Goal: Information Seeking & Learning: Understand process/instructions

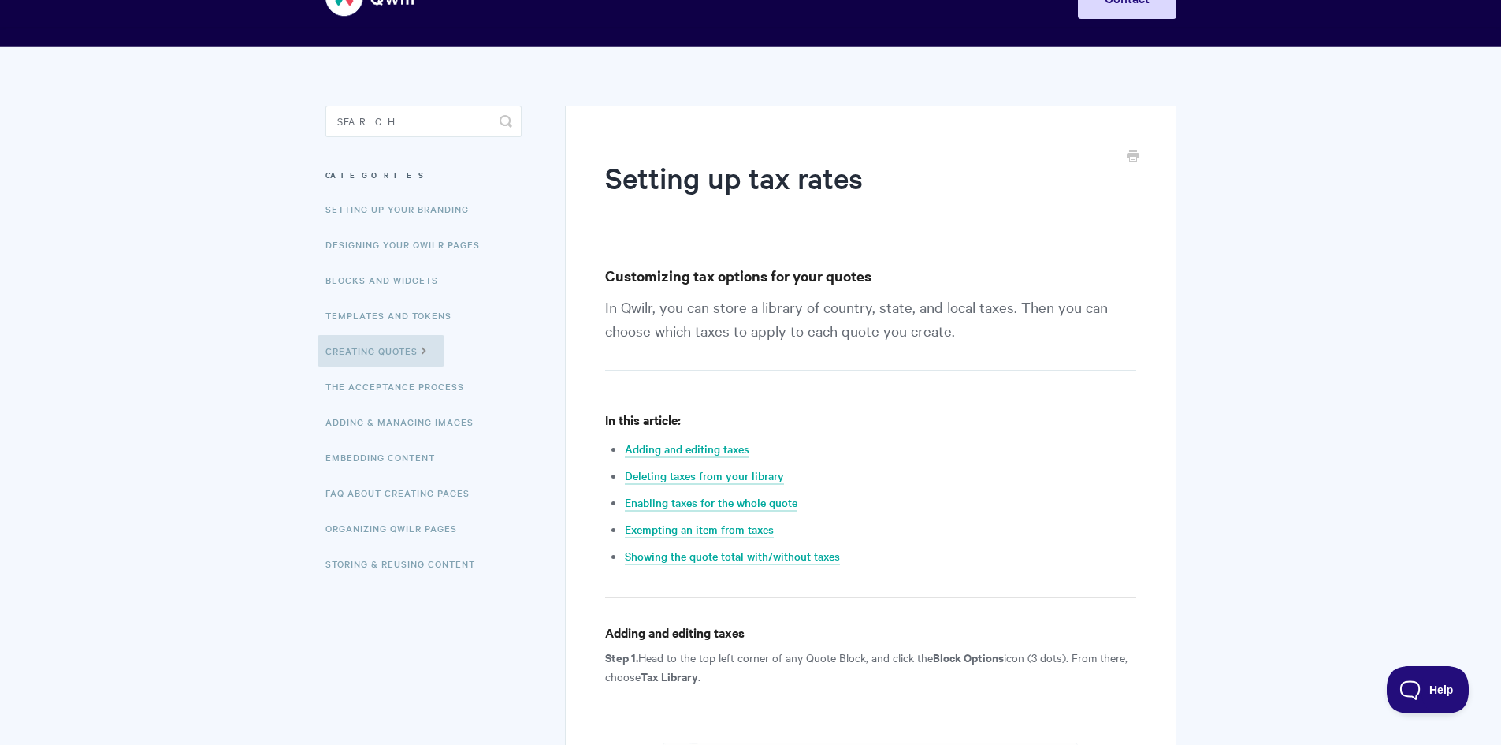
scroll to position [79, 0]
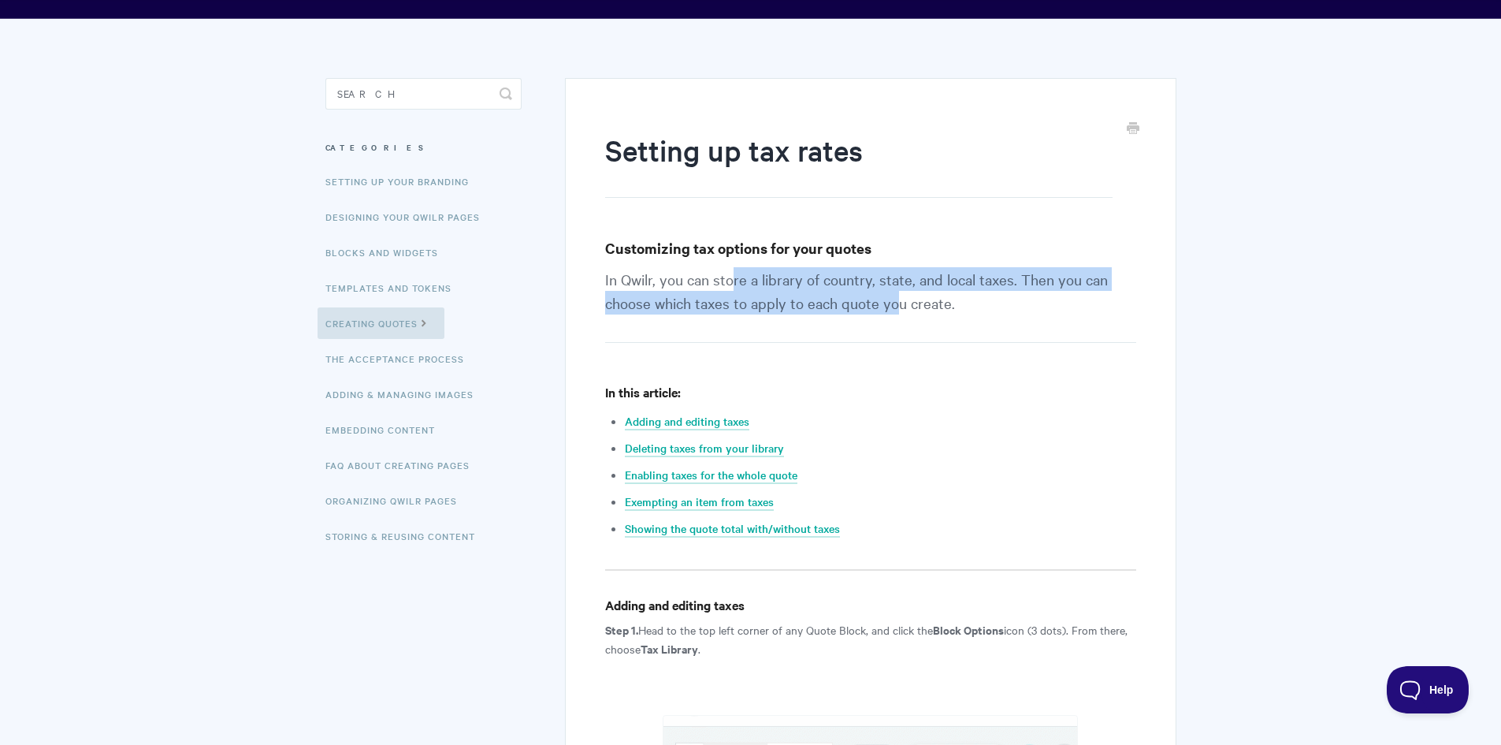
drag, startPoint x: 735, startPoint y: 269, endPoint x: 933, endPoint y: 307, distance: 201.3
click at [931, 307] on p "In Qwilr, you can store a library of country, state, and local taxes. Then you …" at bounding box center [870, 305] width 530 height 76
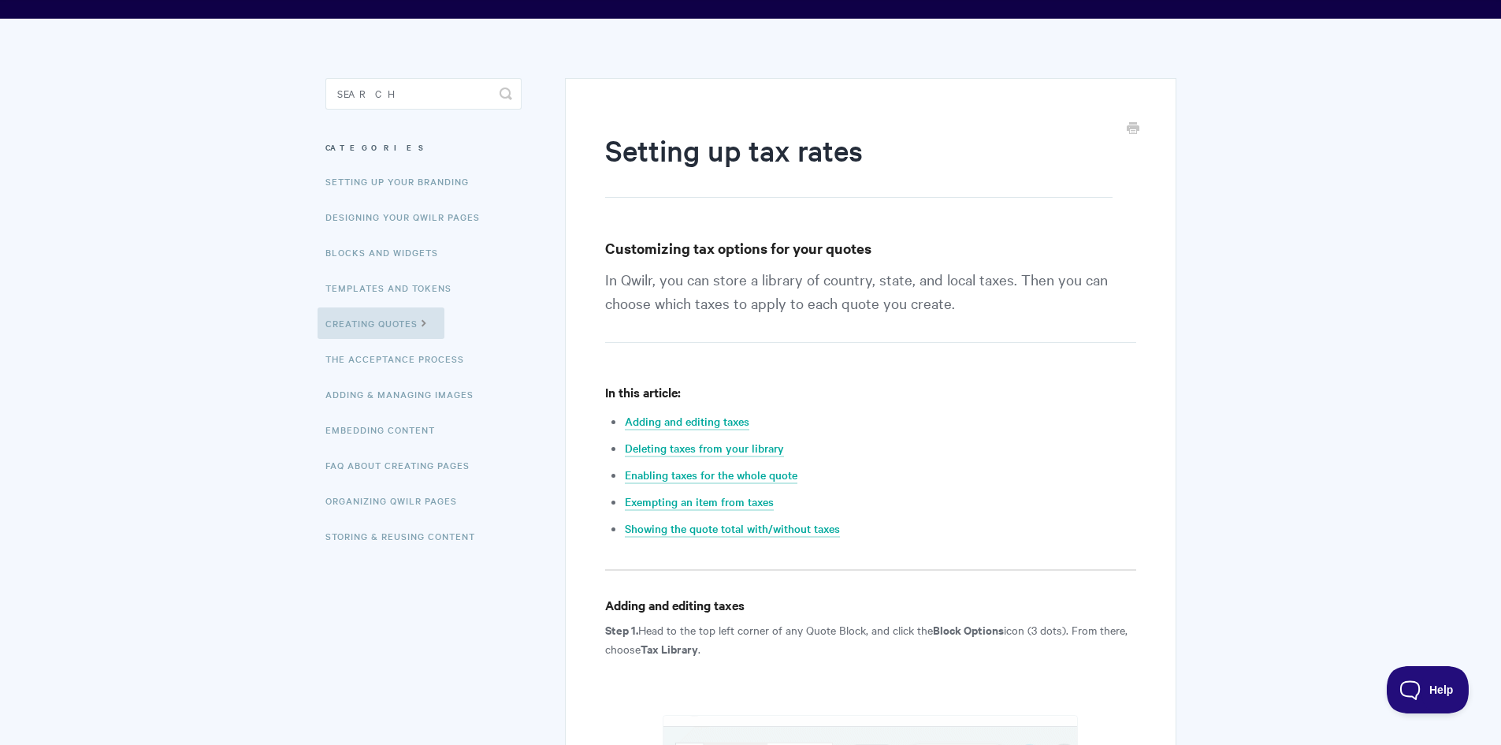
click at [961, 314] on p "In Qwilr, you can store a library of country, state, and local taxes. Then you …" at bounding box center [870, 305] width 530 height 76
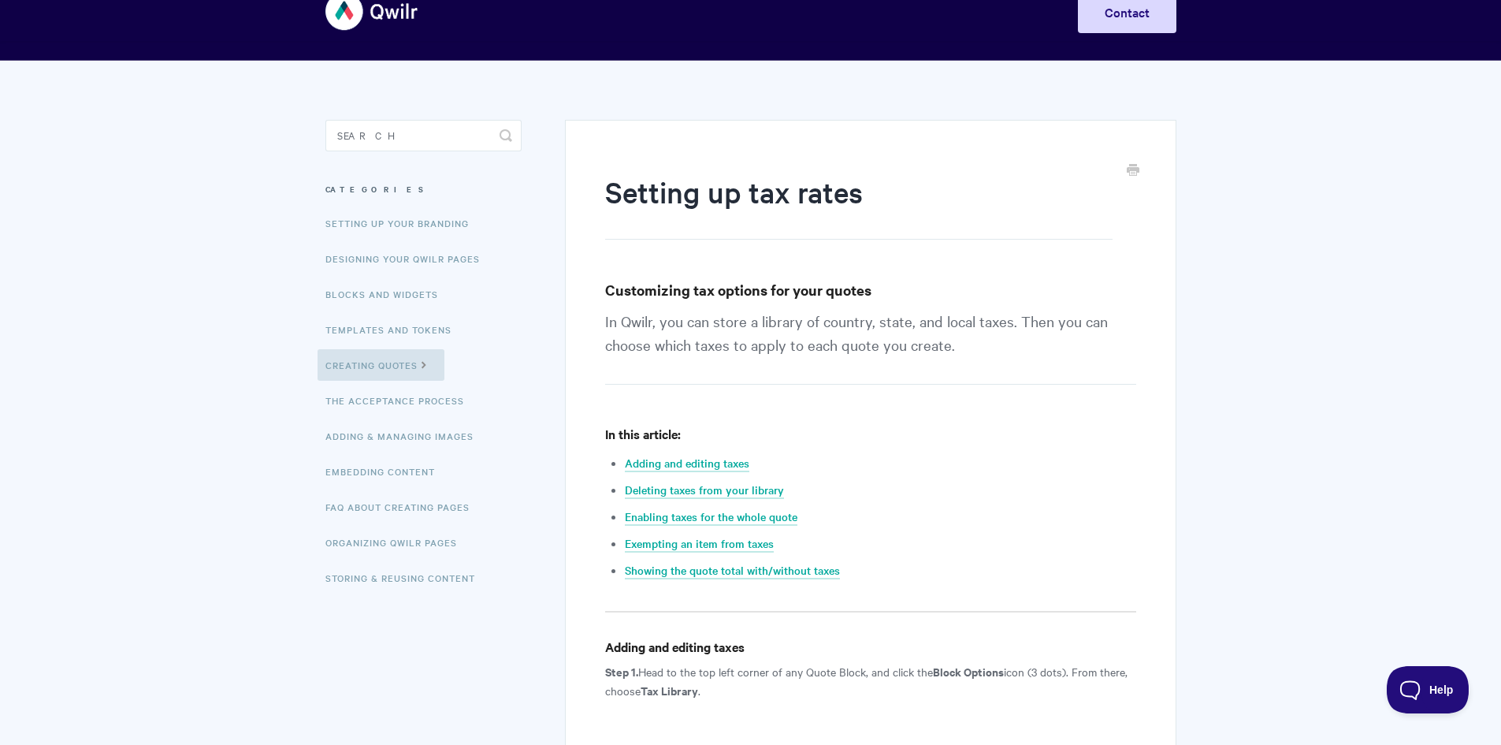
scroll to position [0, 0]
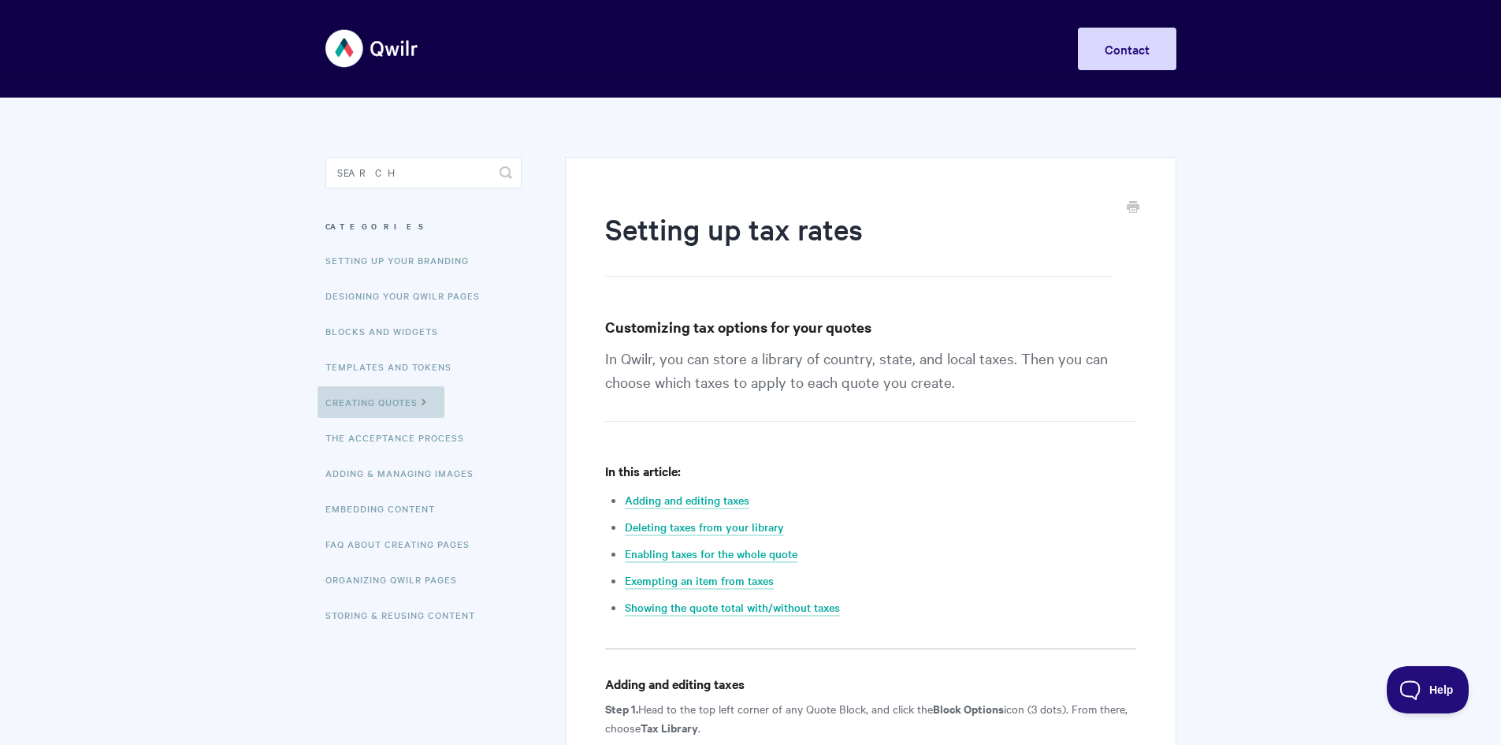
click at [426, 403] on icon at bounding box center [424, 400] width 13 height 13
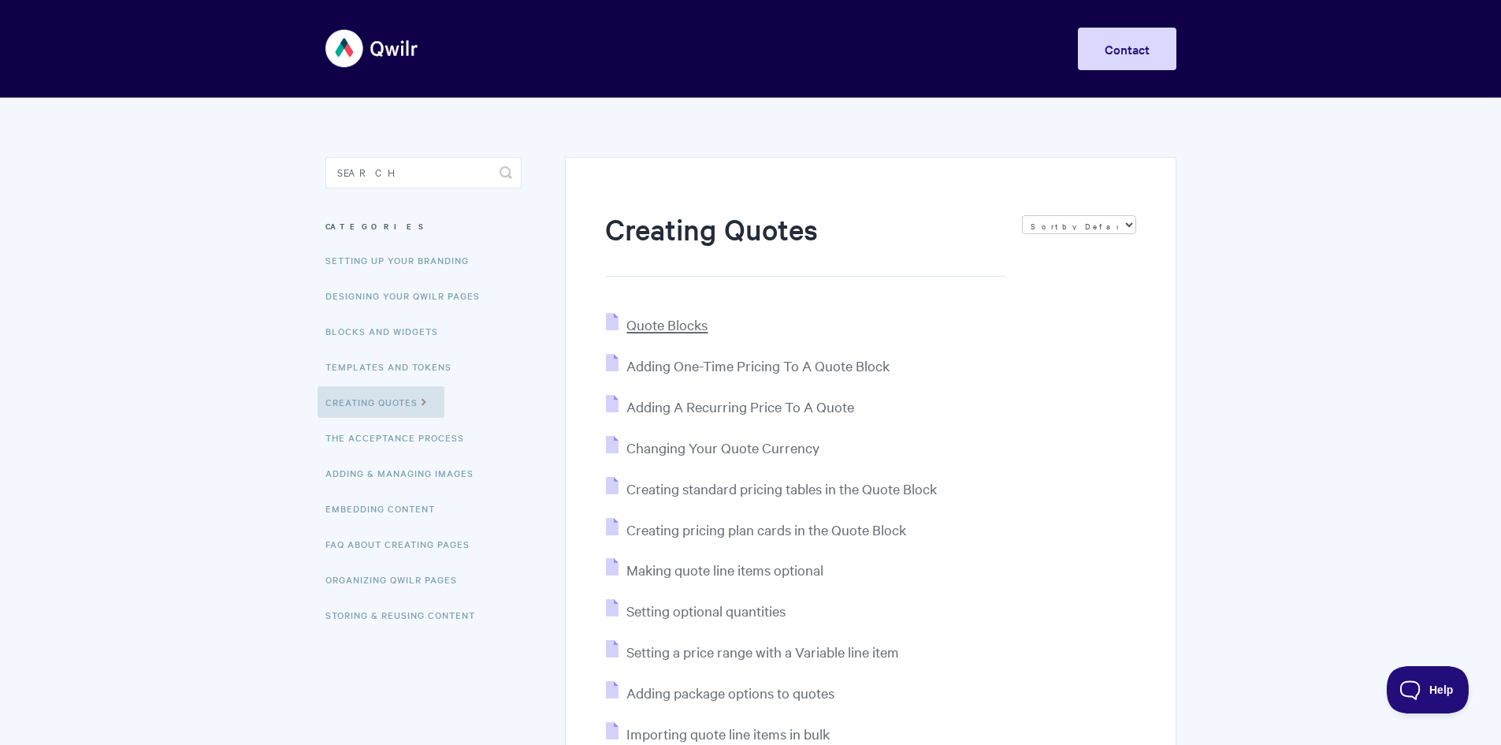
click at [639, 318] on span "Quote Blocks" at bounding box center [666, 324] width 81 height 18
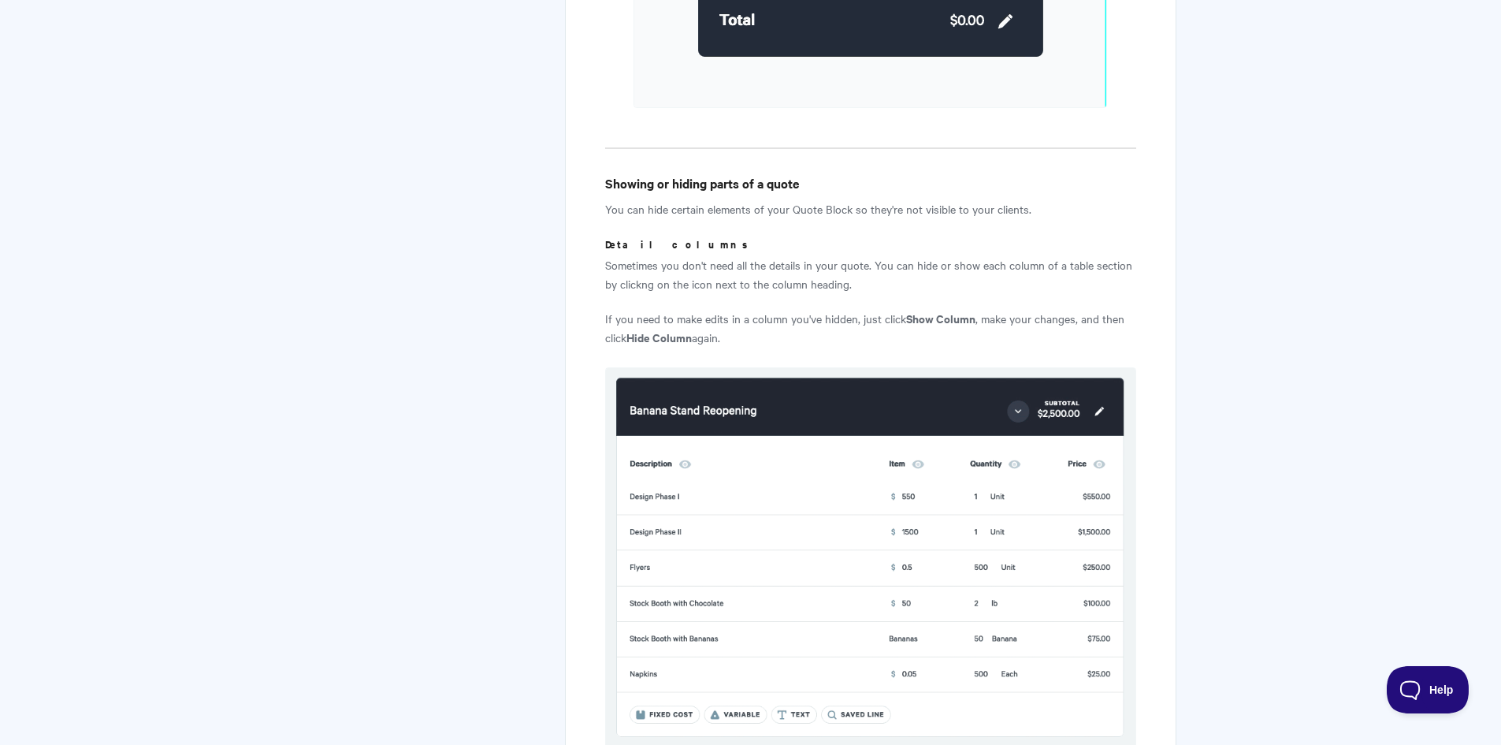
scroll to position [2836, 0]
